Goal: Information Seeking & Learning: Understand process/instructions

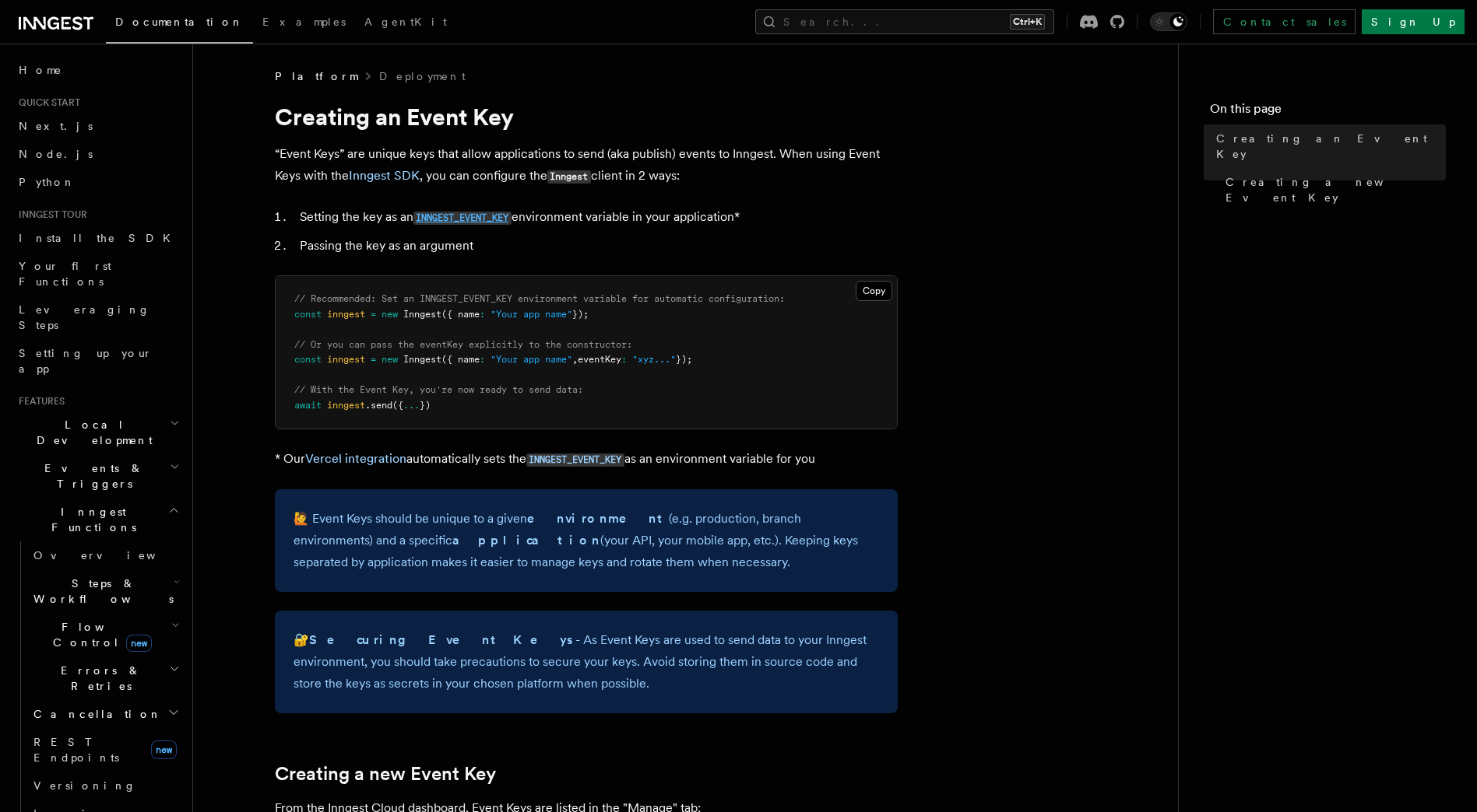
click at [474, 214] on code "INNGEST_EVENT_KEY" at bounding box center [462, 218] width 98 height 14
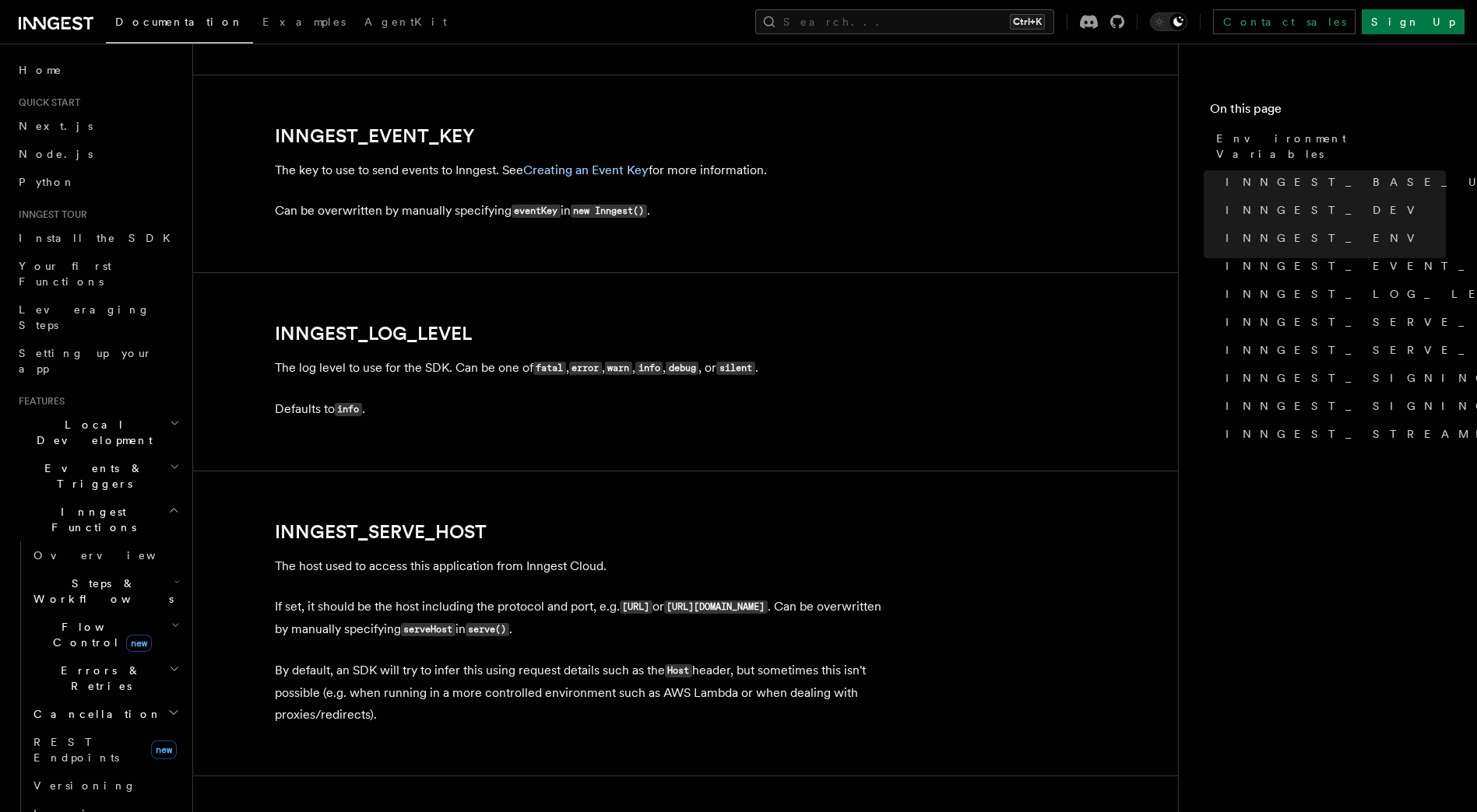
scroll to position [1773, 0]
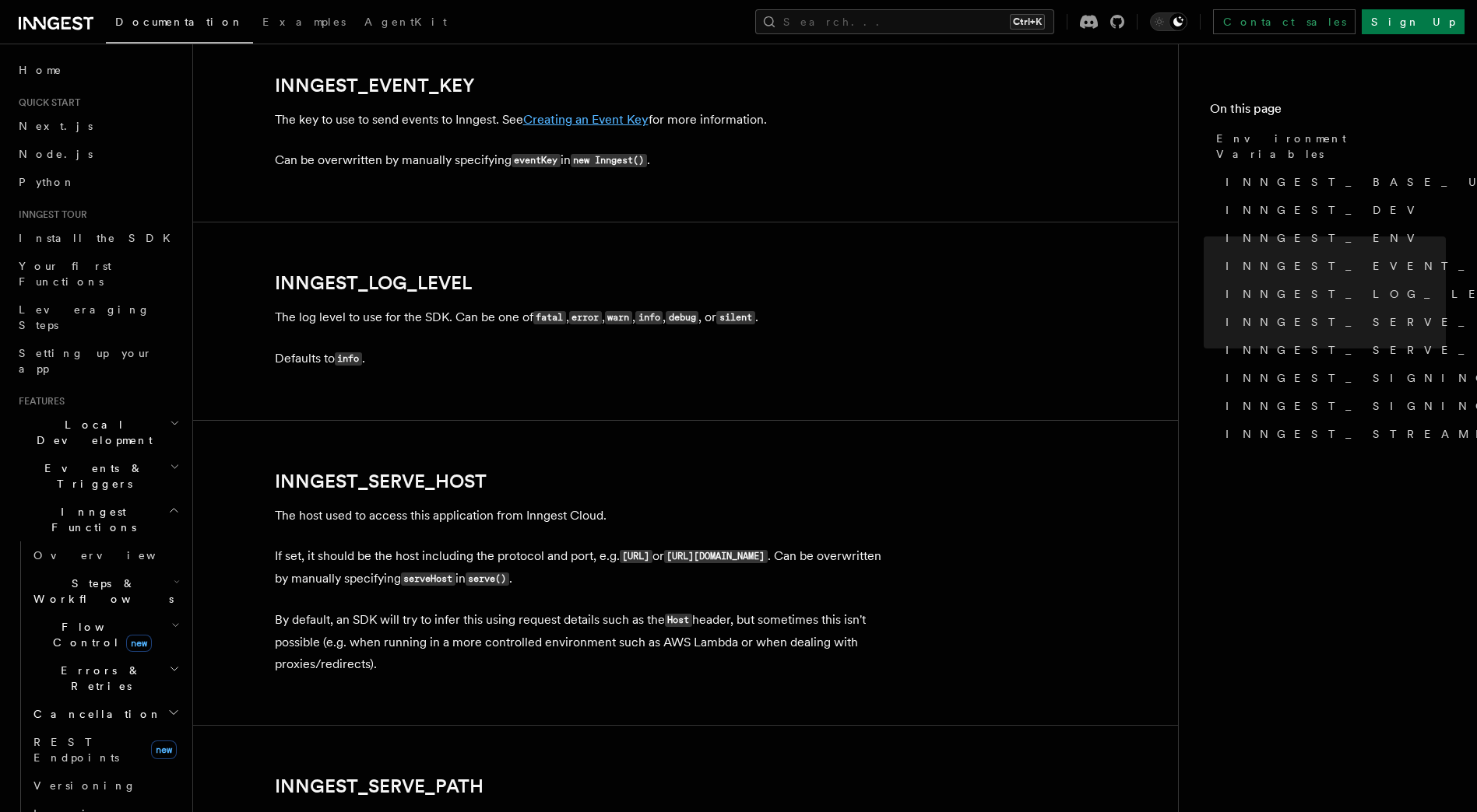
click at [567, 126] on link "Creating an Event Key" at bounding box center [586, 120] width 125 height 14
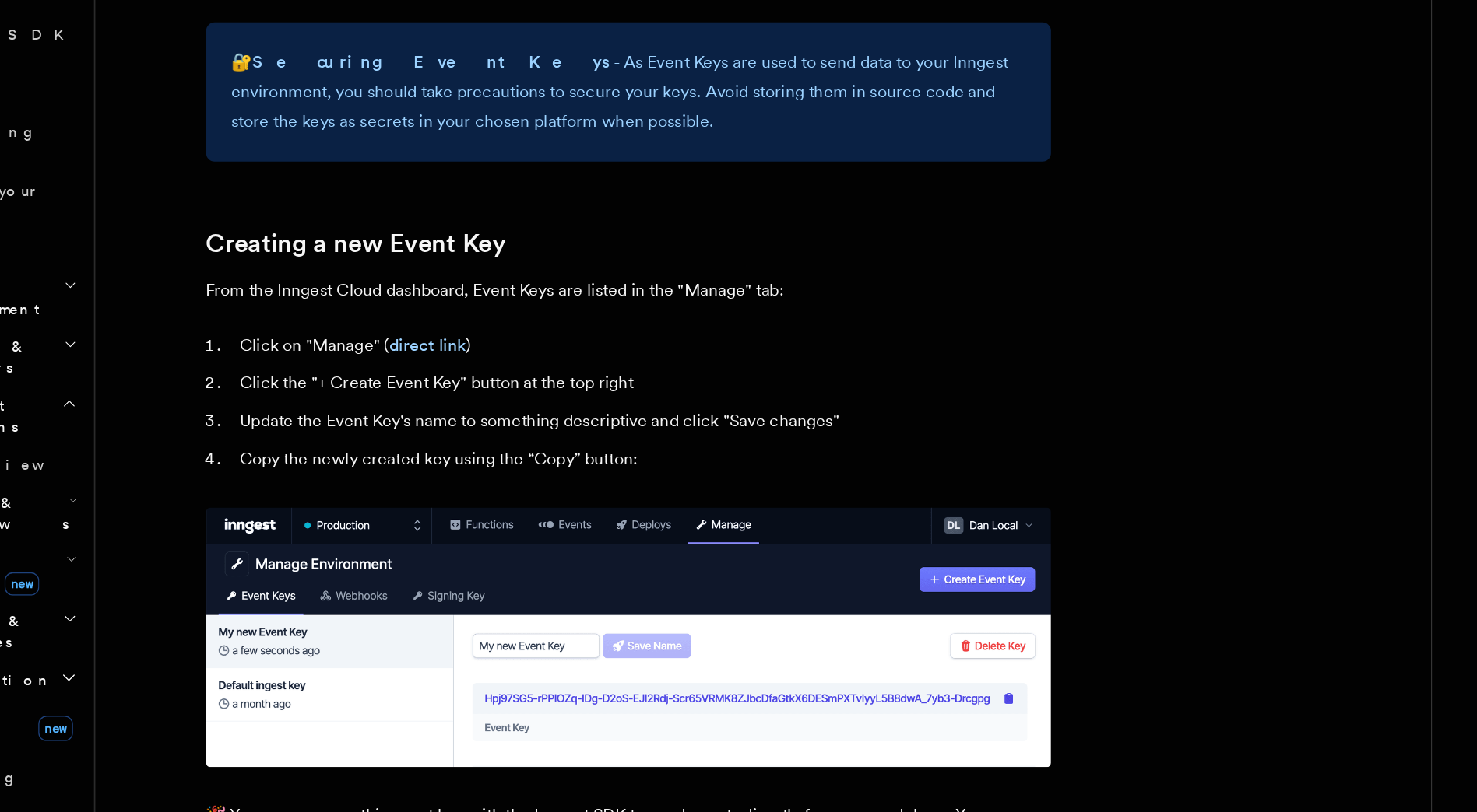
scroll to position [382, 0]
click at [432, 460] on link "direct link" at bounding box center [439, 467] width 56 height 14
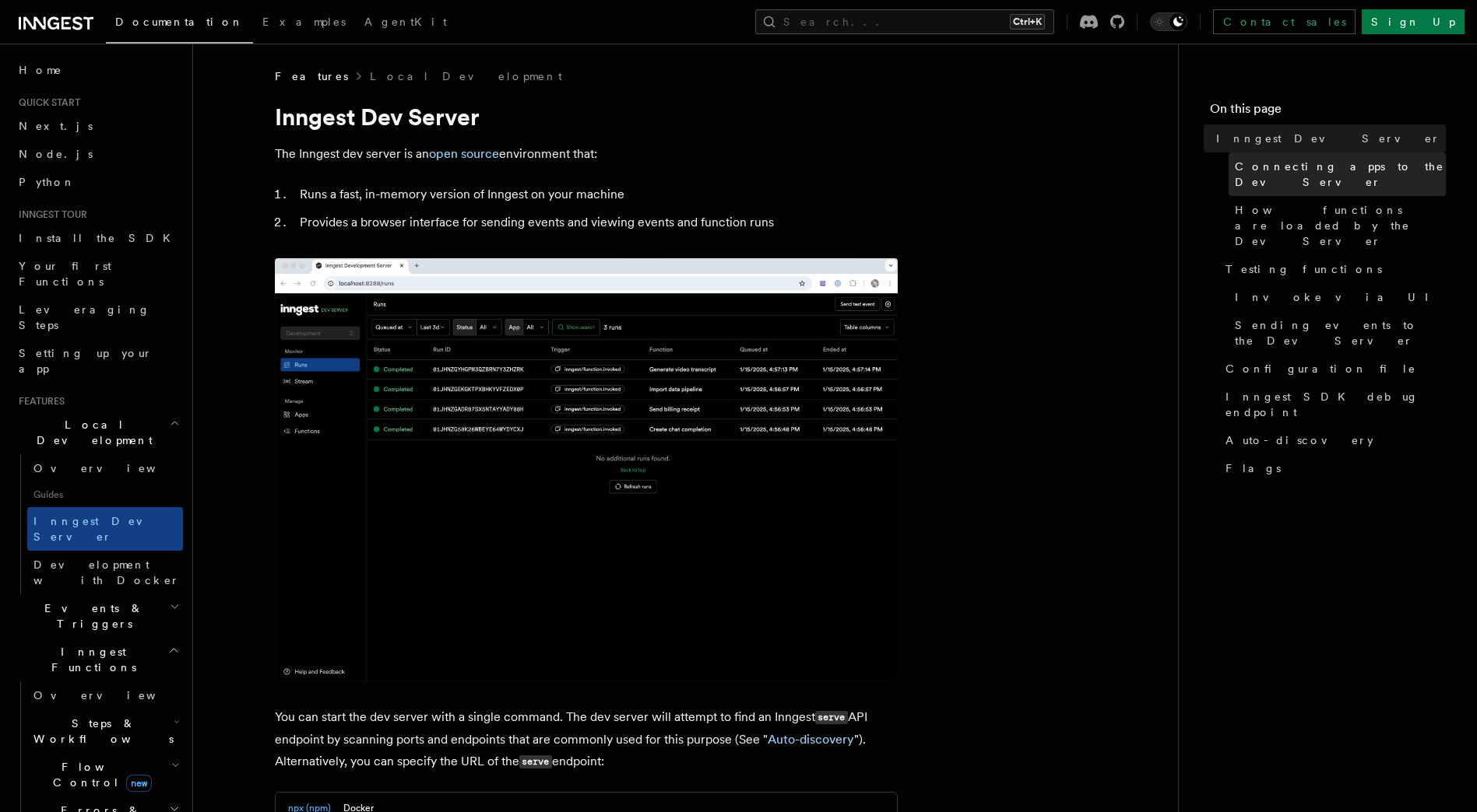
click at [1279, 160] on span "Connecting apps to the Dev Server" at bounding box center [1340, 174] width 211 height 31
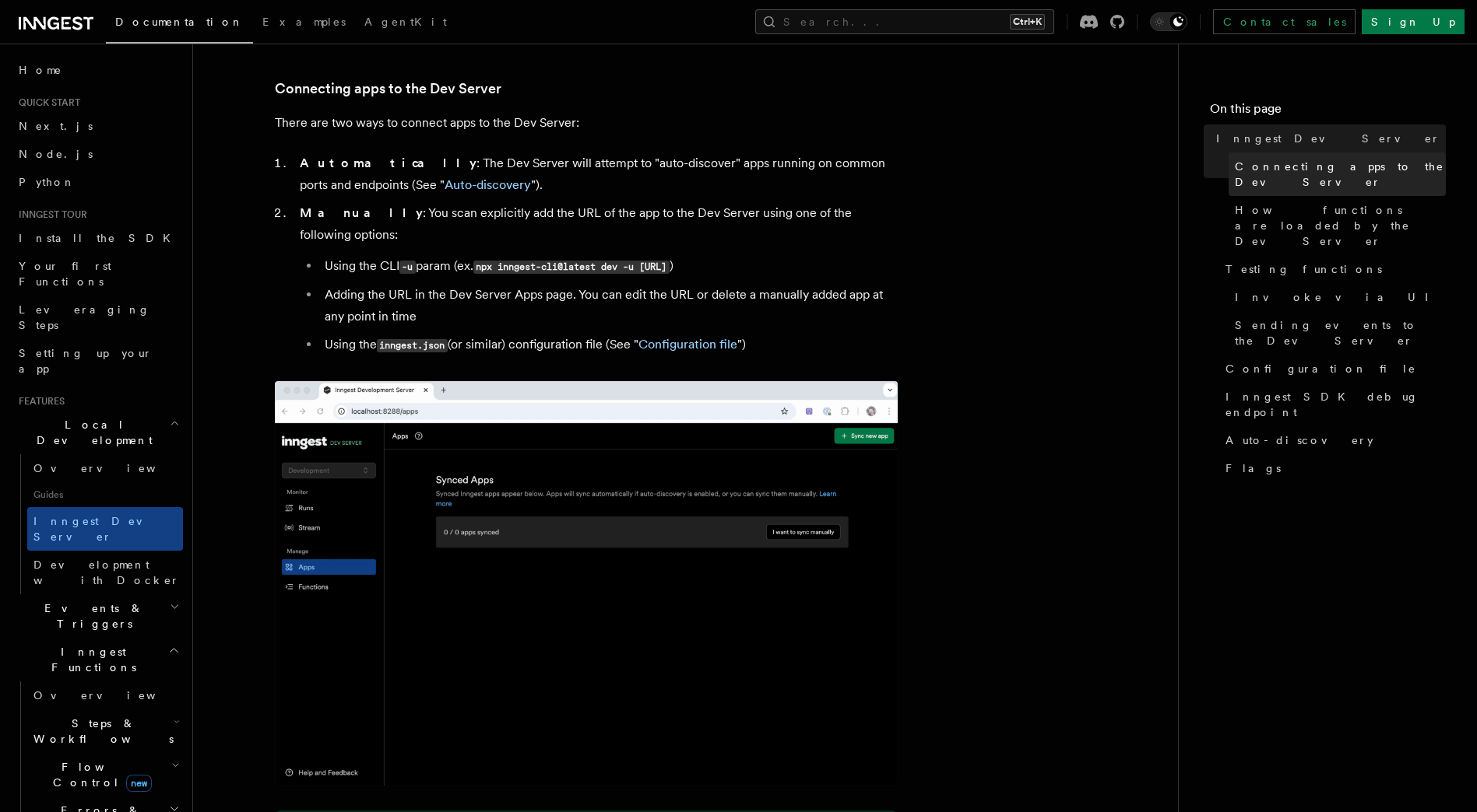
scroll to position [922, 0]
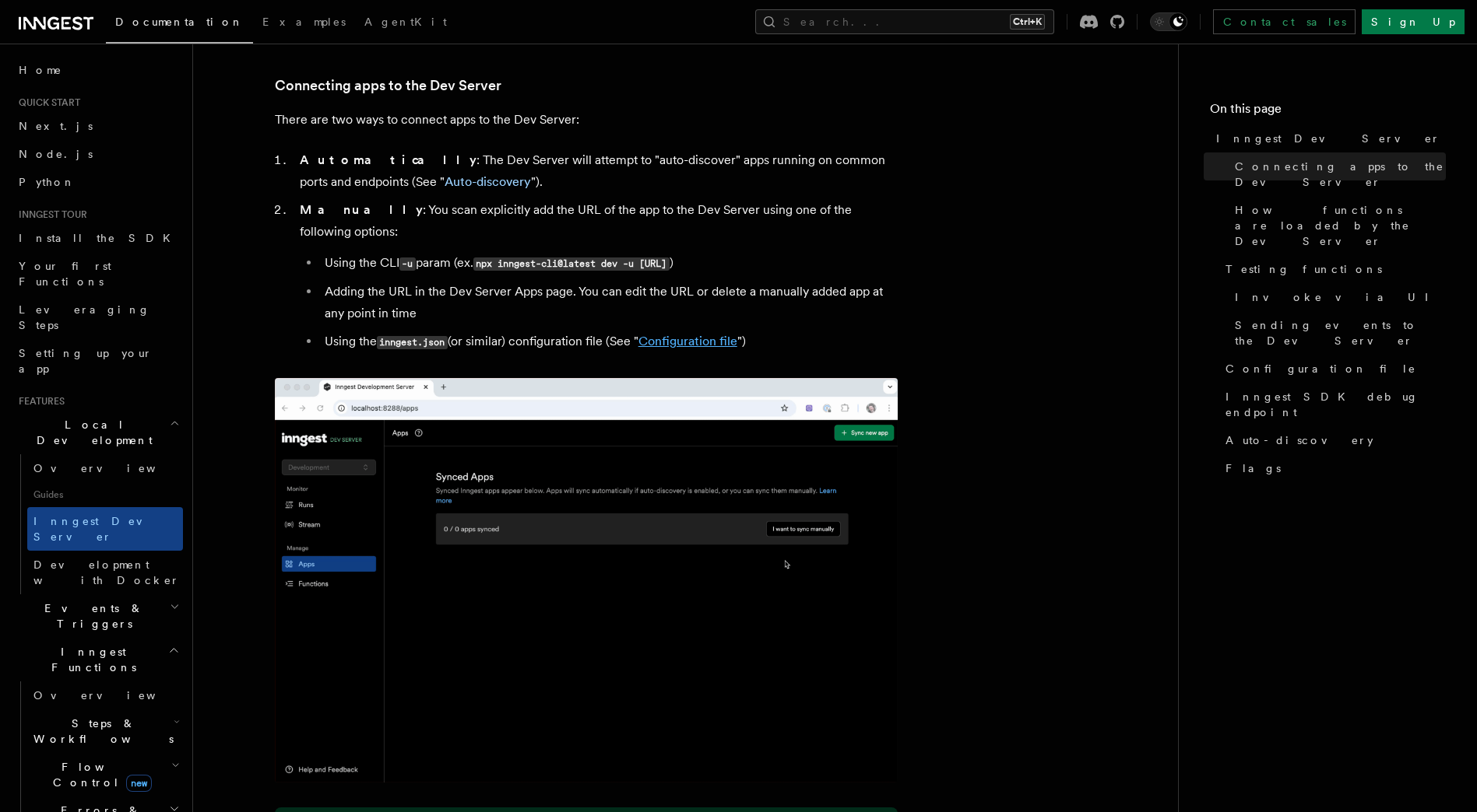
click at [702, 334] on link "Configuration file" at bounding box center [687, 341] width 99 height 14
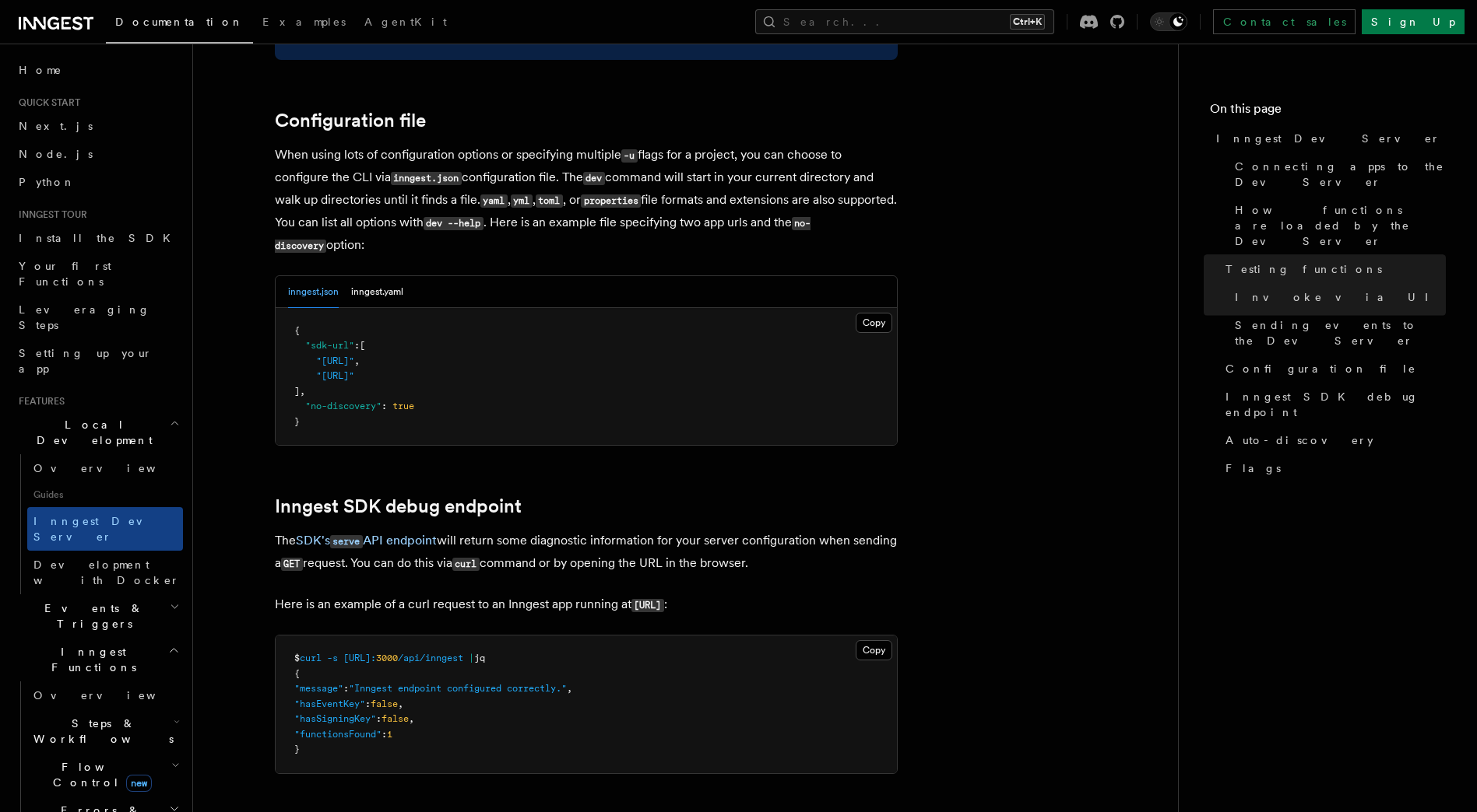
scroll to position [4065, 0]
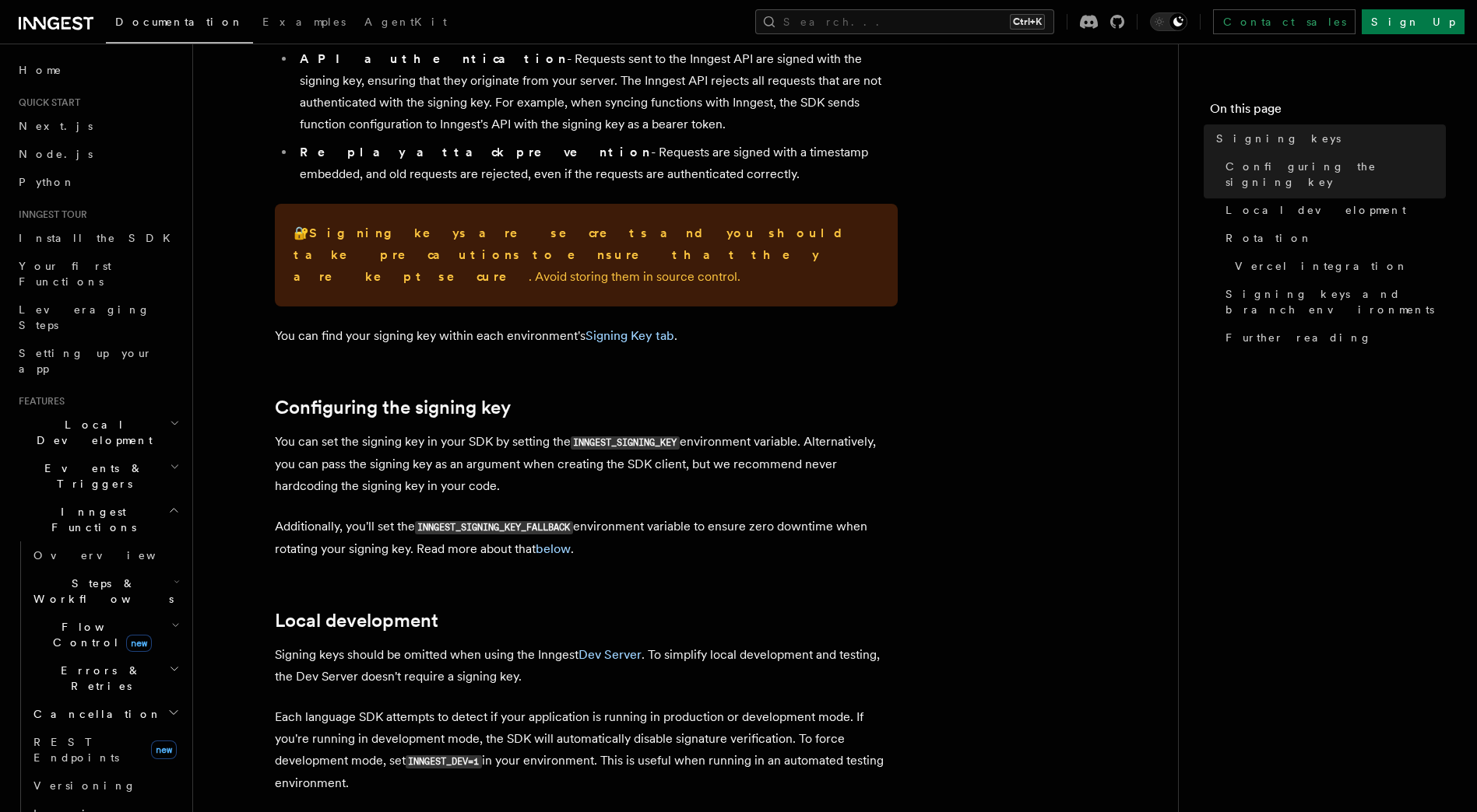
scroll to position [230, 0]
click at [625, 324] on p "You can find your signing key within each environment's Signing Key tab ." at bounding box center [586, 334] width 623 height 22
click at [622, 327] on link "Signing Key tab" at bounding box center [630, 334] width 89 height 14
